Goal: Information Seeking & Learning: Check status

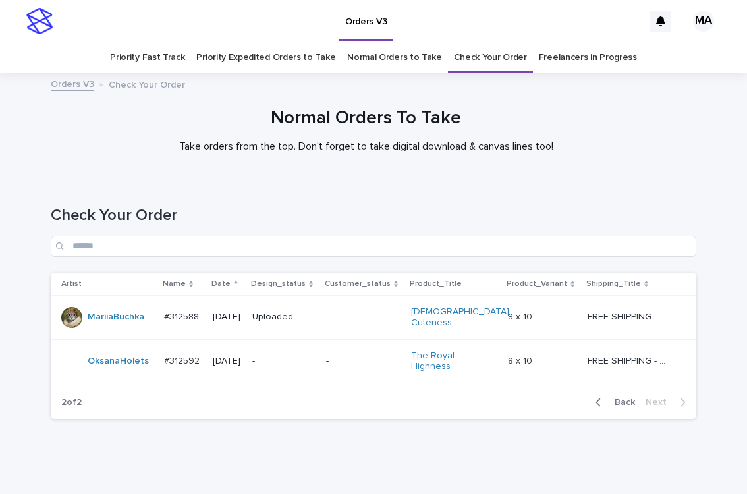
click at [129, 159] on div "Normal Orders To Take Take orders from the top. Don't forget to take digital do…" at bounding box center [366, 135] width 732 height 56
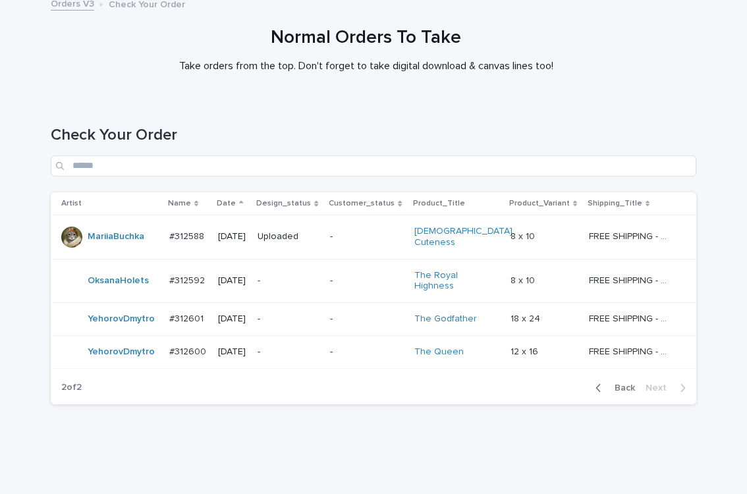
scroll to position [82, 0]
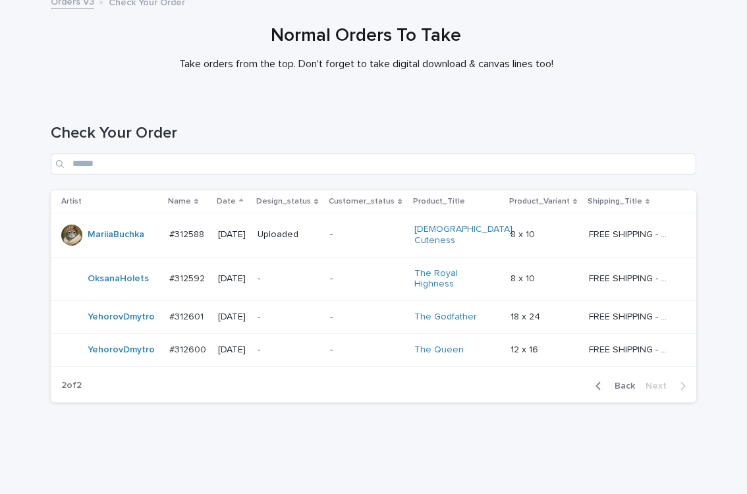
click at [302, 312] on p "-" at bounding box center [289, 317] width 62 height 11
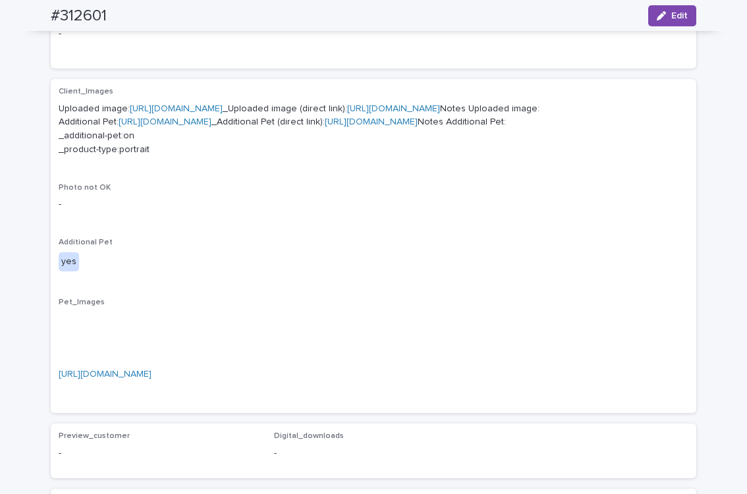
scroll to position [460, 0]
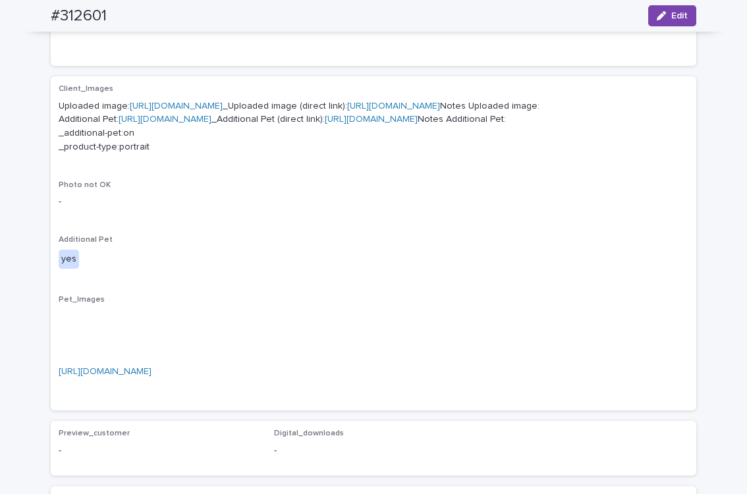
click at [223, 106] on link "https://cdn.shopify.com-uploadkit.app/s/files/1/0033/4807/0511/files/download.h…" at bounding box center [176, 105] width 93 height 9
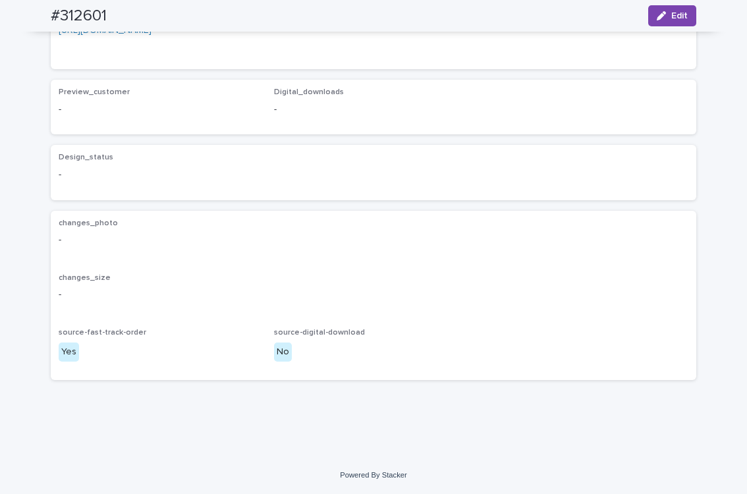
scroll to position [721, 0]
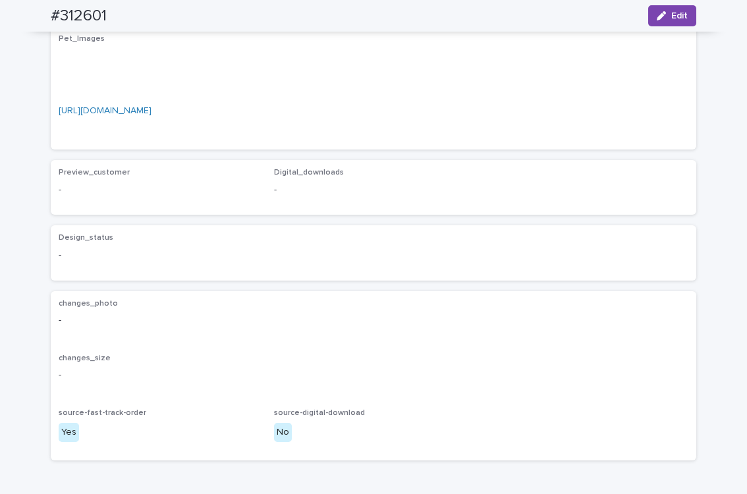
click at [152, 115] on link "https://cdn.shopify.com-uploadkit.app/s/files/1/0033/4807/0511/files/download.h…" at bounding box center [105, 110] width 93 height 9
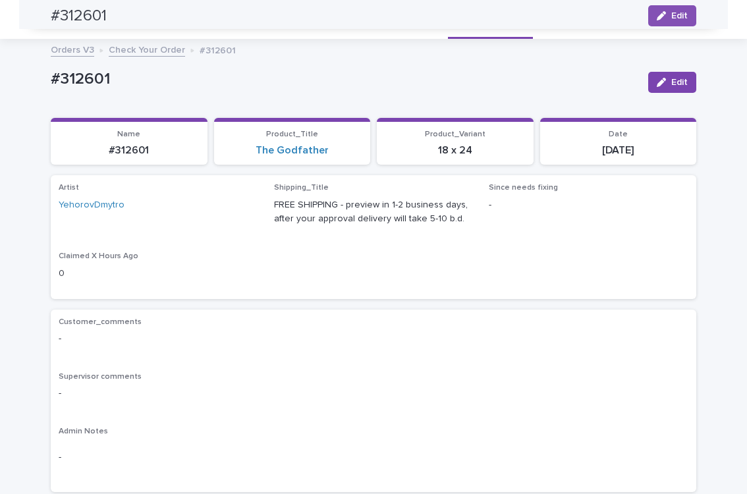
scroll to position [30, 0]
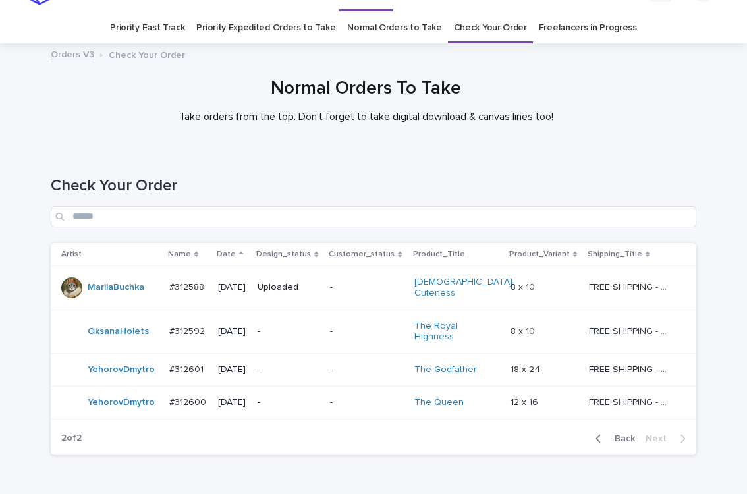
scroll to position [42, 0]
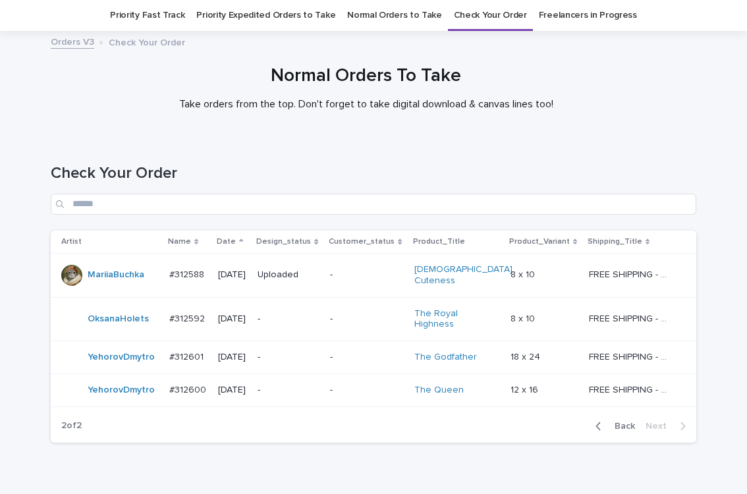
click at [297, 385] on p "-" at bounding box center [289, 390] width 62 height 11
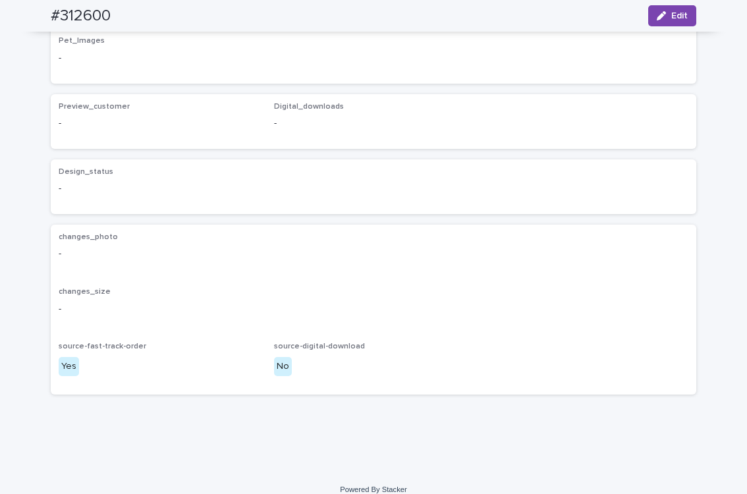
scroll to position [460, 0]
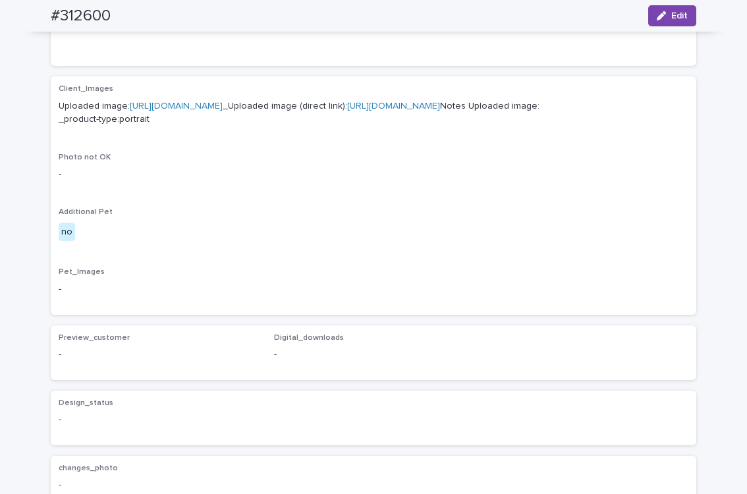
click at [223, 103] on link "https://cdn.shopify.com-uploadkit.app/s/files/1/0033/4807/0511/files/download.h…" at bounding box center [176, 105] width 93 height 9
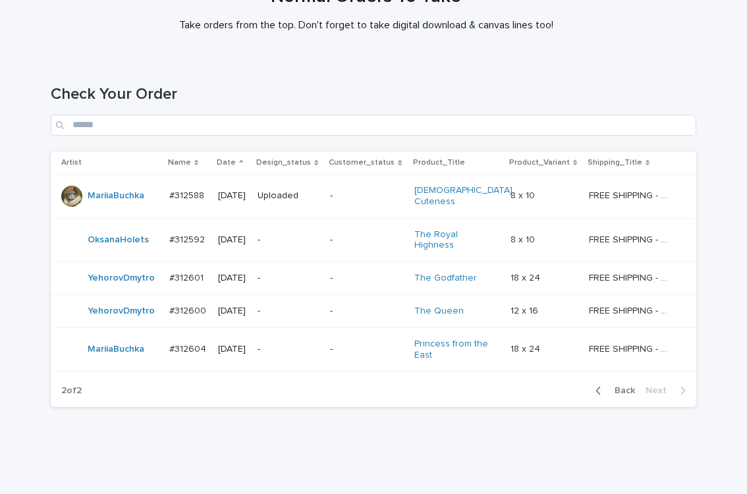
scroll to position [127, 0]
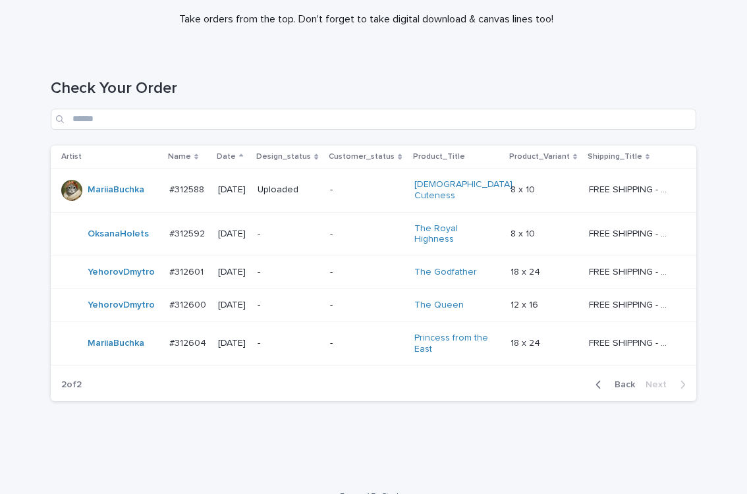
click at [309, 338] on p "-" at bounding box center [289, 343] width 62 height 11
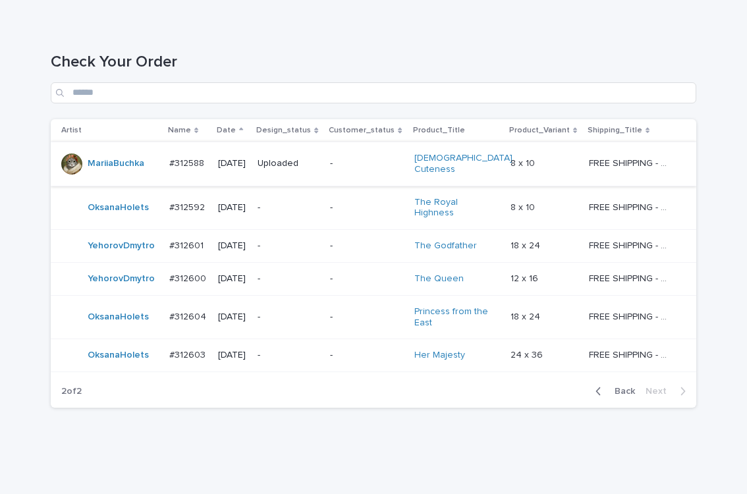
scroll to position [159, 0]
